Goal: Transaction & Acquisition: Book appointment/travel/reservation

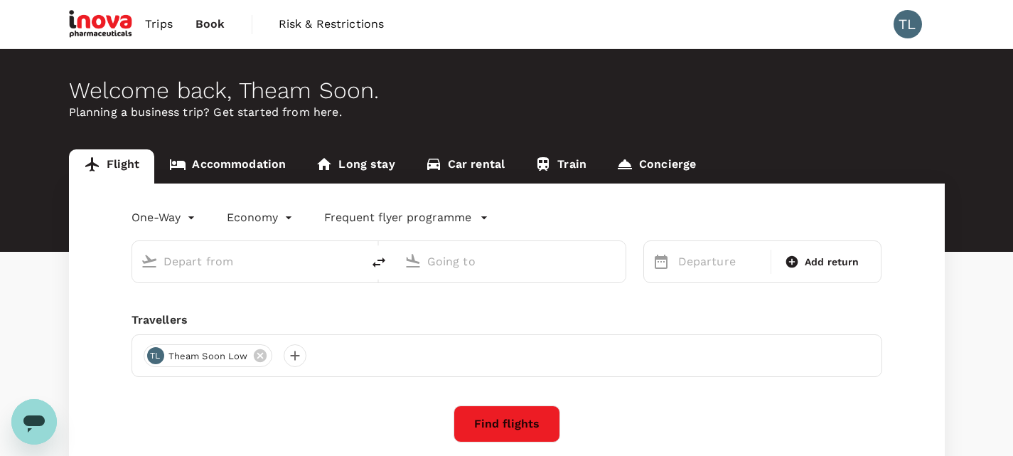
type input "roundtrip"
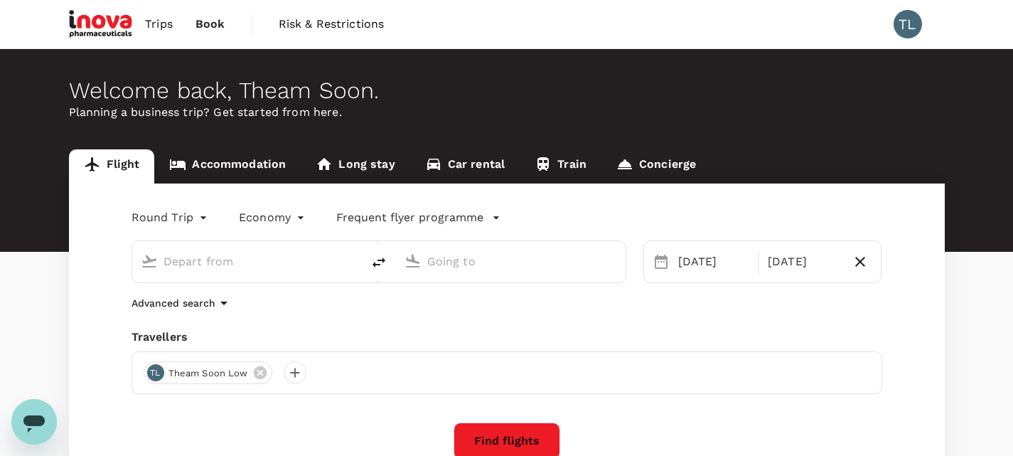
type input "Penang Intl (PEN)"
type input "Sultan [PERSON_NAME] [PERSON_NAME] (SZB)"
click at [161, 18] on span "Trips" at bounding box center [159, 24] width 28 height 17
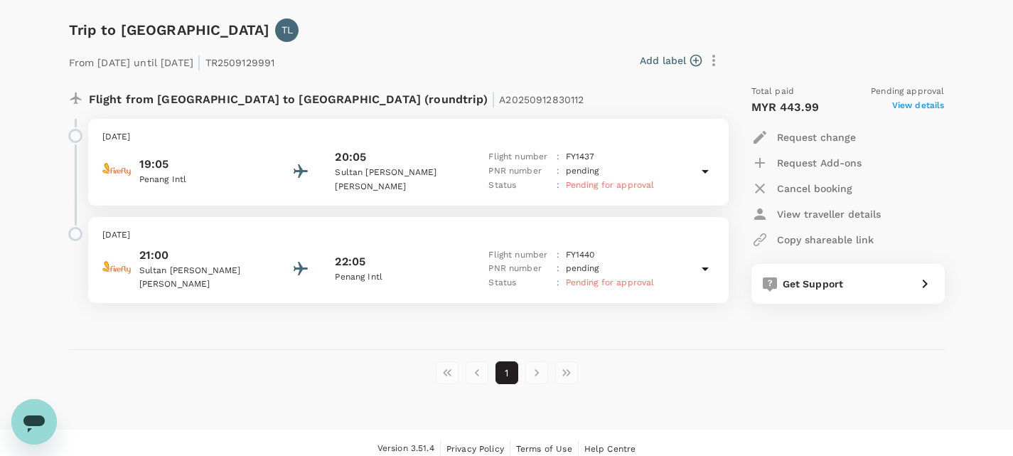
scroll to position [609, 0]
